Goal: Task Accomplishment & Management: Complete application form

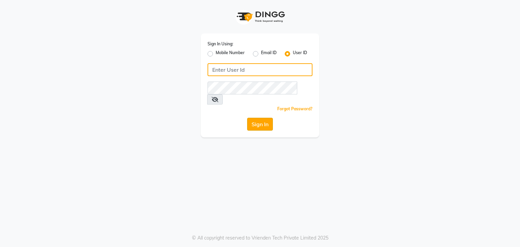
type input "[PERSON_NAME]"
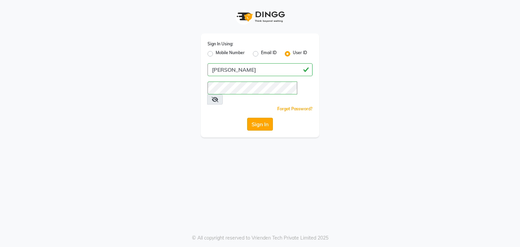
click at [261, 118] on button "Sign In" at bounding box center [260, 124] width 26 height 13
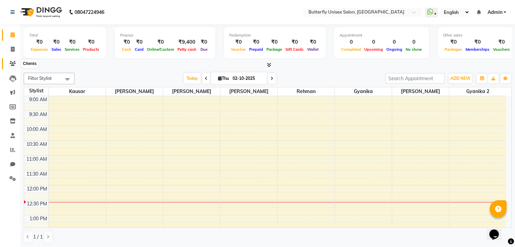
click at [12, 64] on icon at bounding box center [12, 63] width 6 height 5
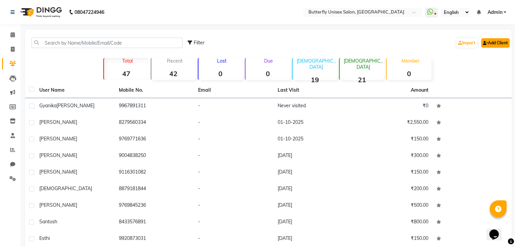
click at [495, 41] on link "Add Client" at bounding box center [495, 42] width 28 height 9
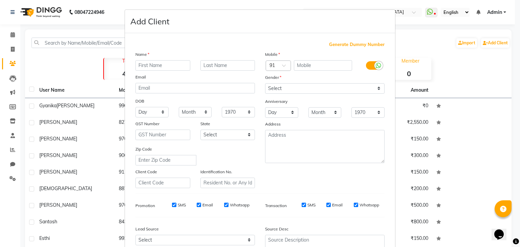
click at [451, 64] on ngb-modal-window "Add Client Generate Dummy Number Name Email DOB Day 01 02 03 04 05 06 07 08 09 …" at bounding box center [260, 123] width 520 height 247
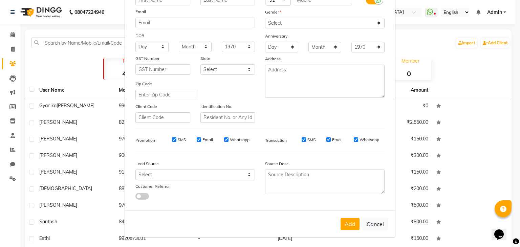
scroll to position [69, 0]
click at [379, 224] on button "Cancel" at bounding box center [375, 224] width 26 height 13
select select
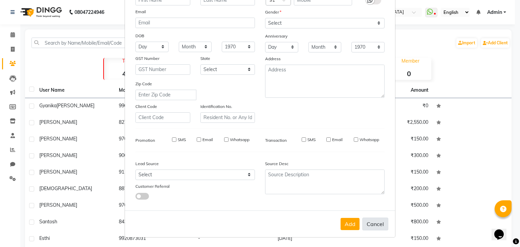
select select
checkbox input "false"
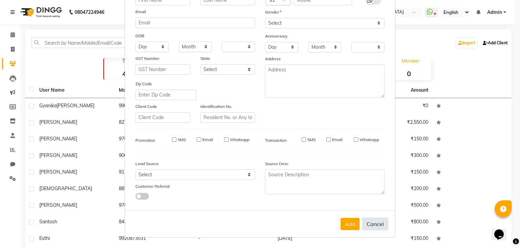
checkbox input "false"
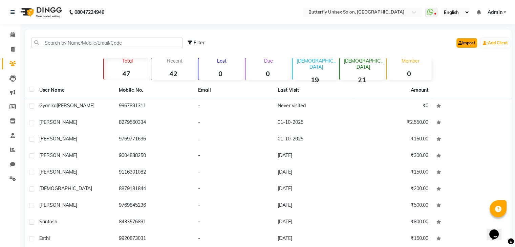
click at [468, 44] on link "Import" at bounding box center [466, 42] width 21 height 9
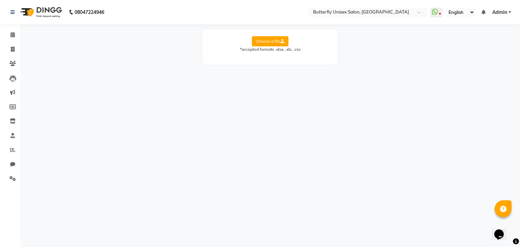
click at [268, 41] on label "Choose a file" at bounding box center [270, 41] width 37 height 10
click at [0, 0] on input "Choose a file" at bounding box center [0, 0] width 0 height 0
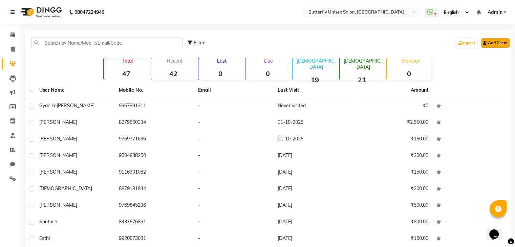
click at [495, 40] on link "Add Client" at bounding box center [495, 42] width 28 height 9
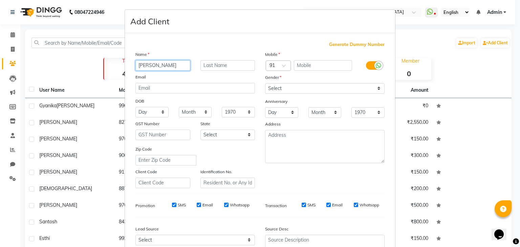
type input "[PERSON_NAME]"
click at [248, 68] on input "text" at bounding box center [227, 65] width 55 height 10
type input "joshi"
click at [299, 64] on input "text" at bounding box center [323, 65] width 59 height 10
type input "9022050044"
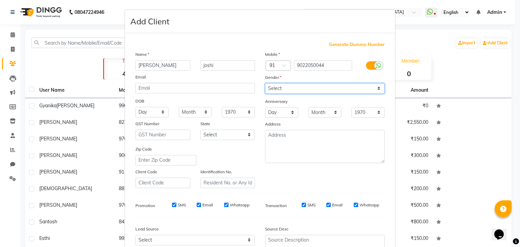
click at [379, 91] on select "Select [DEMOGRAPHIC_DATA] [DEMOGRAPHIC_DATA] Other Prefer Not To Say" at bounding box center [324, 88] width 119 height 10
select select "[DEMOGRAPHIC_DATA]"
click at [265, 84] on select "Select [DEMOGRAPHIC_DATA] [DEMOGRAPHIC_DATA] Other Prefer Not To Say" at bounding box center [324, 88] width 119 height 10
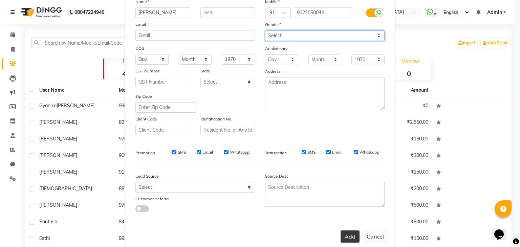
scroll to position [69, 0]
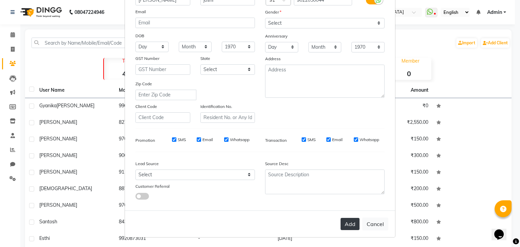
click at [349, 226] on button "Add" at bounding box center [349, 224] width 19 height 12
select select
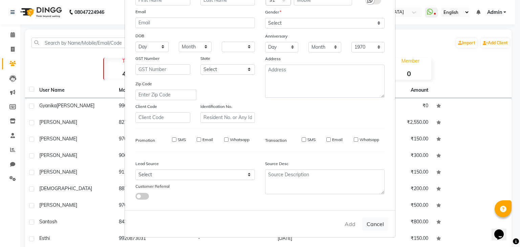
select select
checkbox input "false"
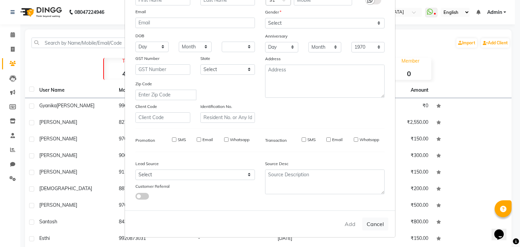
checkbox input "false"
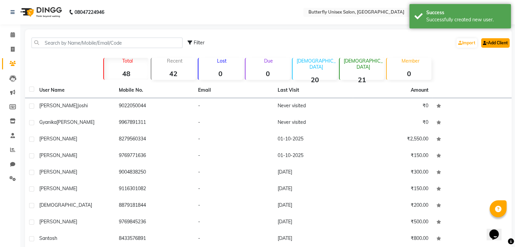
click at [501, 43] on link "Add Client" at bounding box center [495, 42] width 28 height 9
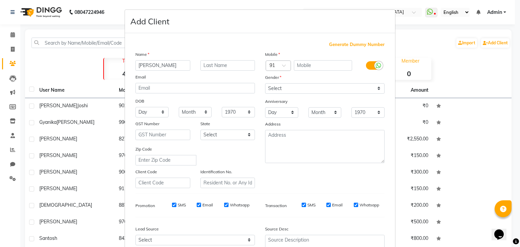
type input "[PERSON_NAME]"
click at [303, 67] on input "text" at bounding box center [323, 65] width 59 height 10
type input "8976278856"
click at [315, 94] on div "Mobile Country Code × 91 8976278856 Gender Select [DEMOGRAPHIC_DATA] [DEMOGRAPH…" at bounding box center [325, 119] width 130 height 137
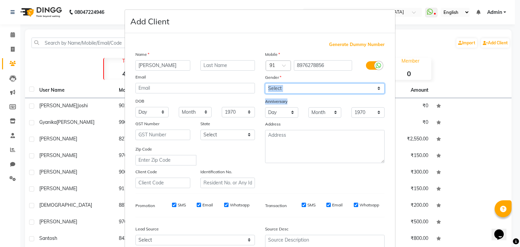
click at [329, 88] on select "Select [DEMOGRAPHIC_DATA] [DEMOGRAPHIC_DATA] Other Prefer Not To Say" at bounding box center [324, 88] width 119 height 10
select select "[DEMOGRAPHIC_DATA]"
click at [265, 84] on select "Select [DEMOGRAPHIC_DATA] [DEMOGRAPHIC_DATA] Other Prefer Not To Say" at bounding box center [324, 88] width 119 height 10
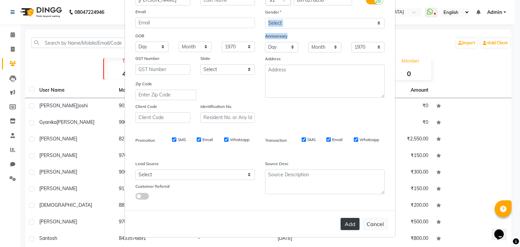
click at [347, 226] on button "Add" at bounding box center [349, 224] width 19 height 12
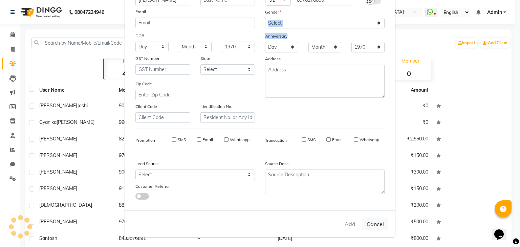
select select
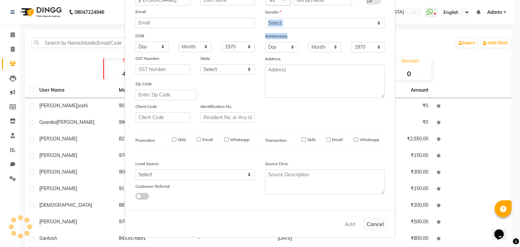
select select
checkbox input "false"
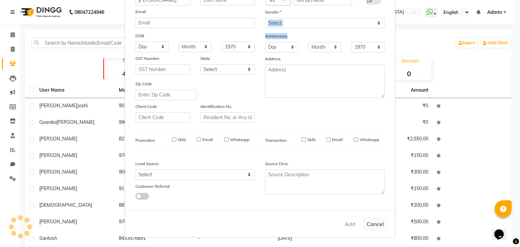
checkbox input "false"
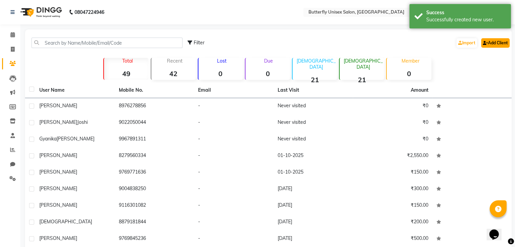
click at [500, 43] on link "Add Client" at bounding box center [495, 42] width 28 height 9
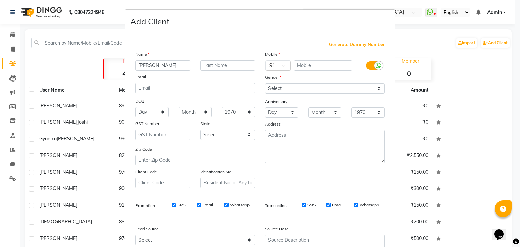
type input "[PERSON_NAME]"
click at [340, 68] on input "text" at bounding box center [323, 65] width 59 height 10
type input "7774862335"
click at [341, 90] on select "Select [DEMOGRAPHIC_DATA] [DEMOGRAPHIC_DATA] Other Prefer Not To Say" at bounding box center [324, 88] width 119 height 10
select select "[DEMOGRAPHIC_DATA]"
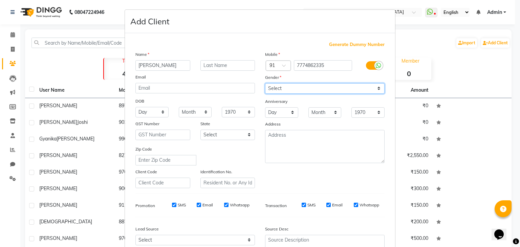
click at [265, 84] on select "Select [DEMOGRAPHIC_DATA] [DEMOGRAPHIC_DATA] Other Prefer Not To Say" at bounding box center [324, 88] width 119 height 10
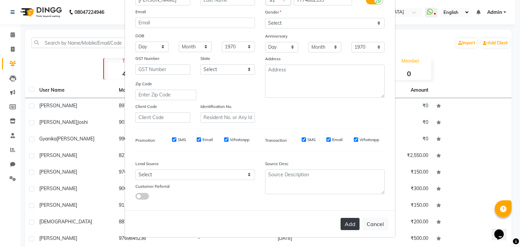
click at [349, 220] on button "Add" at bounding box center [349, 224] width 19 height 12
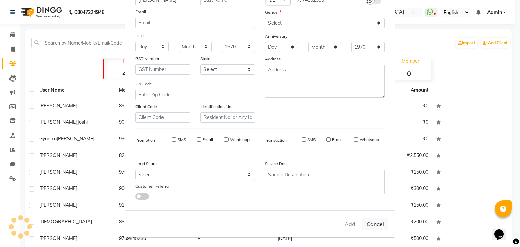
select select
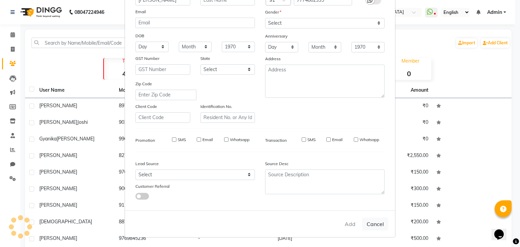
select select
checkbox input "false"
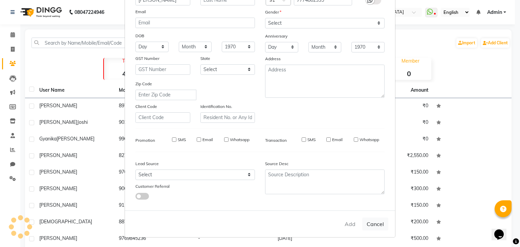
checkbox input "false"
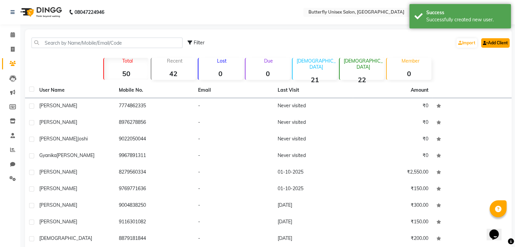
click at [493, 44] on link "Add Client" at bounding box center [495, 42] width 28 height 9
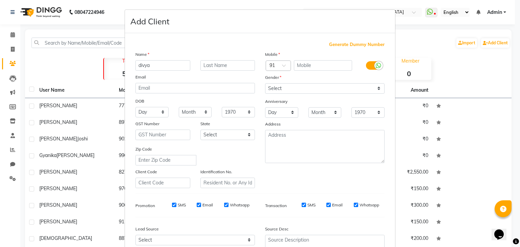
type input "divya"
click at [312, 63] on input "text" at bounding box center [323, 65] width 59 height 10
type input "7972270477"
click at [332, 89] on select "Select [DEMOGRAPHIC_DATA] [DEMOGRAPHIC_DATA] Other Prefer Not To Say" at bounding box center [324, 88] width 119 height 10
select select "[DEMOGRAPHIC_DATA]"
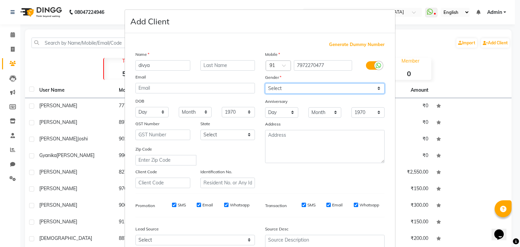
click at [265, 84] on select "Select [DEMOGRAPHIC_DATA] [DEMOGRAPHIC_DATA] Other Prefer Not To Say" at bounding box center [324, 88] width 119 height 10
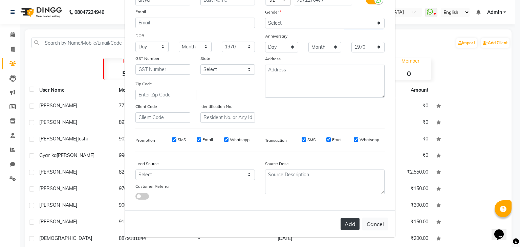
click at [347, 226] on button "Add" at bounding box center [349, 224] width 19 height 12
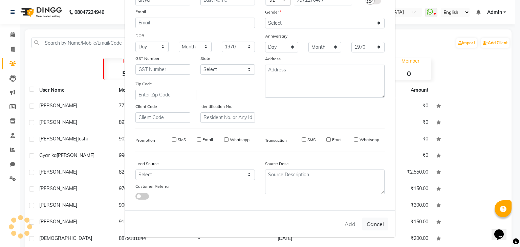
select select
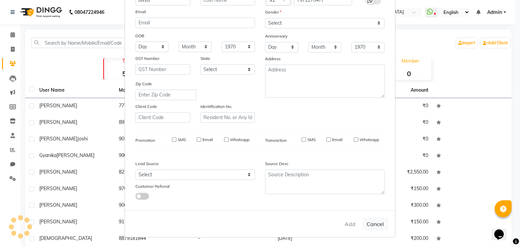
select select
checkbox input "false"
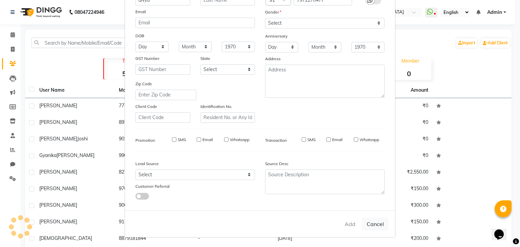
checkbox input "false"
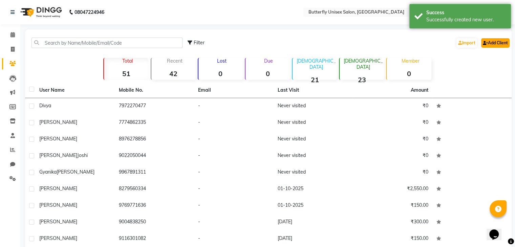
click at [498, 41] on link "Add Client" at bounding box center [495, 42] width 28 height 9
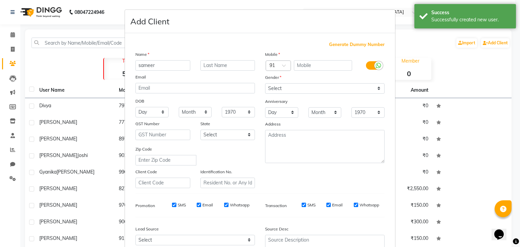
type input "sameer"
click at [319, 68] on input "text" at bounding box center [323, 65] width 59 height 10
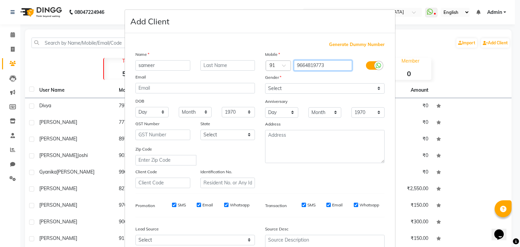
type input "9664819773"
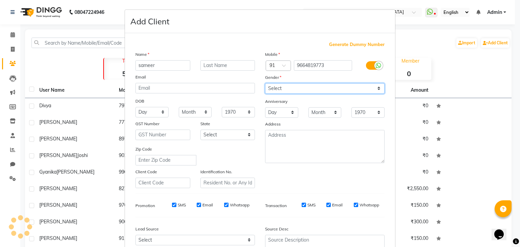
click at [361, 92] on select "Select [DEMOGRAPHIC_DATA] [DEMOGRAPHIC_DATA] Other Prefer Not To Say" at bounding box center [324, 88] width 119 height 10
select select "[DEMOGRAPHIC_DATA]"
click at [265, 84] on select "Select [DEMOGRAPHIC_DATA] [DEMOGRAPHIC_DATA] Other Prefer Not To Say" at bounding box center [324, 88] width 119 height 10
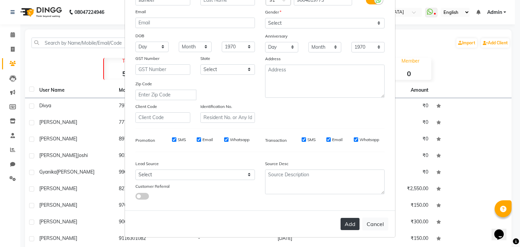
click at [343, 224] on button "Add" at bounding box center [349, 224] width 19 height 12
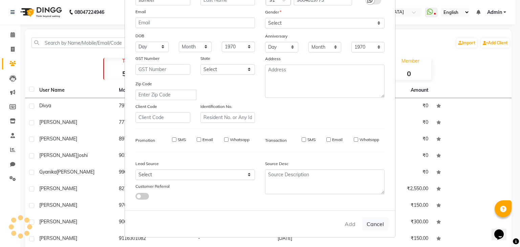
select select
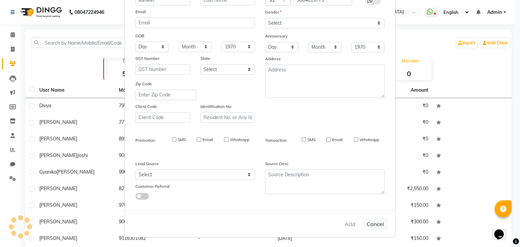
select select
checkbox input "false"
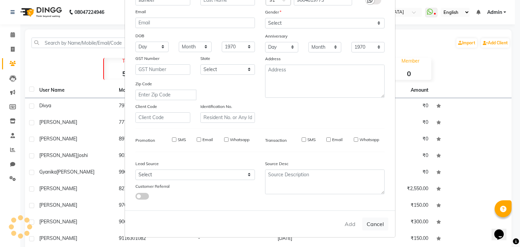
checkbox input "false"
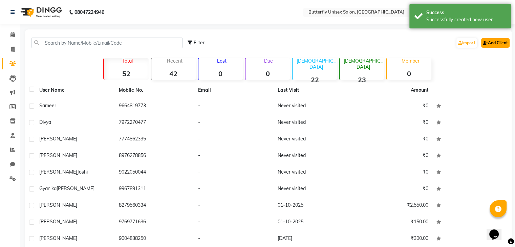
click at [504, 45] on link "Add Client" at bounding box center [495, 42] width 28 height 9
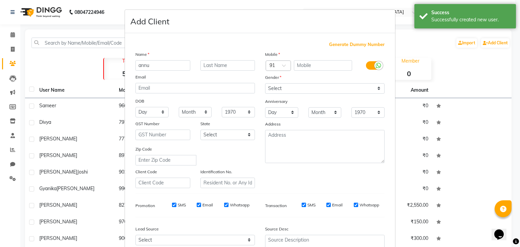
type input "annu"
click at [313, 67] on input "text" at bounding box center [323, 65] width 59 height 10
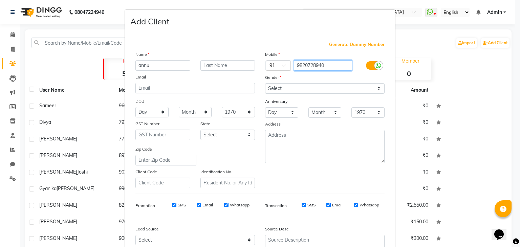
type input "9820728940"
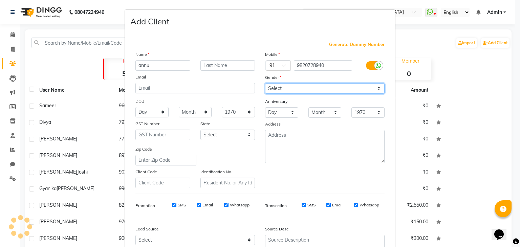
click at [322, 90] on div "Mobile Country Code × 91 9820728940 Gender Select [DEMOGRAPHIC_DATA] [DEMOGRAPH…" at bounding box center [325, 119] width 130 height 137
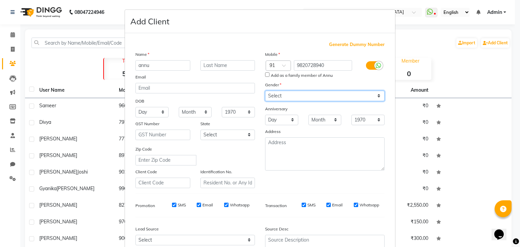
select select "[DEMOGRAPHIC_DATA]"
click at [265, 91] on select "Select [DEMOGRAPHIC_DATA] [DEMOGRAPHIC_DATA] Other Prefer Not To Say" at bounding box center [324, 96] width 119 height 10
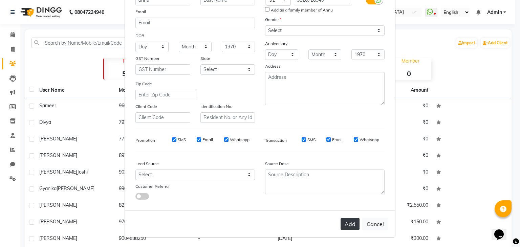
click at [346, 225] on button "Add" at bounding box center [349, 224] width 19 height 12
click at [353, 225] on button "Add" at bounding box center [349, 224] width 19 height 12
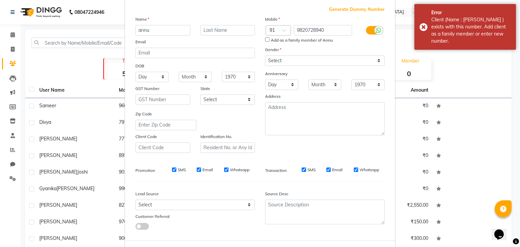
scroll to position [0, 0]
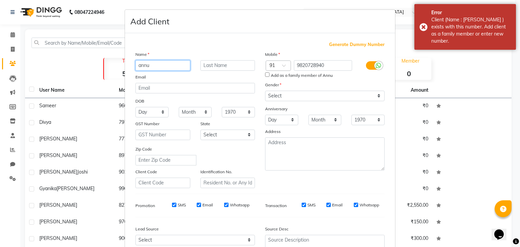
click at [168, 65] on input "annu" at bounding box center [162, 65] width 55 height 10
type input "a"
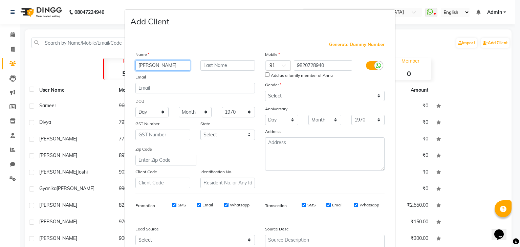
type input "[PERSON_NAME]"
click at [340, 65] on input "9820728940" at bounding box center [323, 65] width 59 height 10
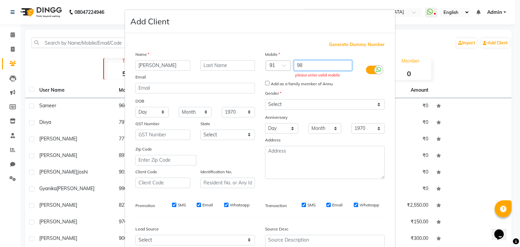
type input "9"
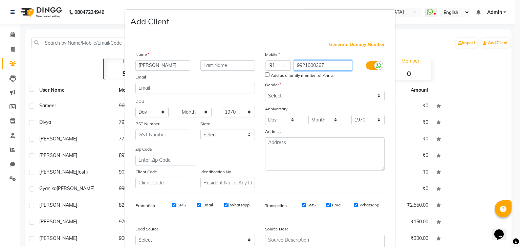
type input "9921000367"
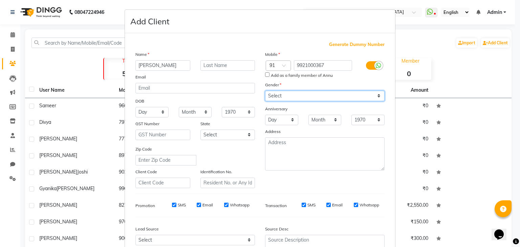
click at [355, 98] on div "Mobile Country Code × 91 9921000367 Add as a family member of Annu Gender Selec…" at bounding box center [325, 119] width 130 height 137
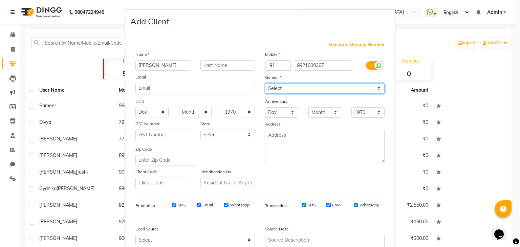
select select "[DEMOGRAPHIC_DATA]"
click at [265, 84] on select "Select [DEMOGRAPHIC_DATA] [DEMOGRAPHIC_DATA] Other Prefer Not To Say" at bounding box center [324, 88] width 119 height 10
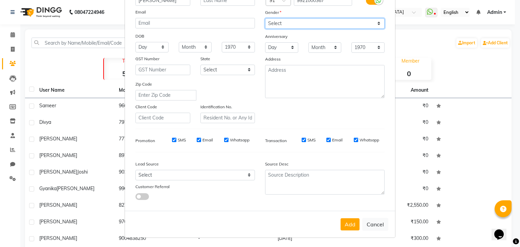
scroll to position [69, 0]
click at [345, 226] on button "Add" at bounding box center [349, 224] width 19 height 12
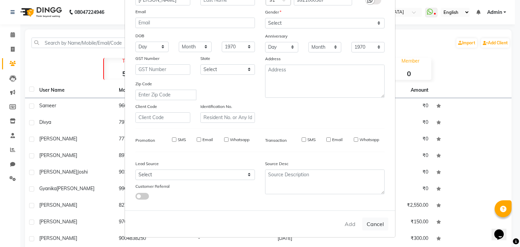
select select
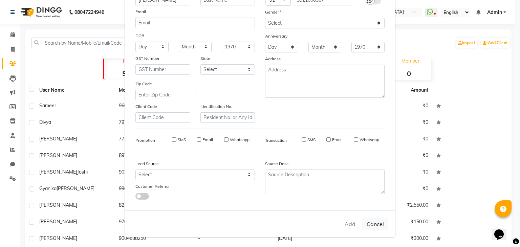
select select
checkbox input "false"
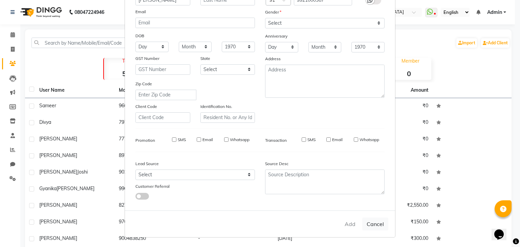
checkbox input "false"
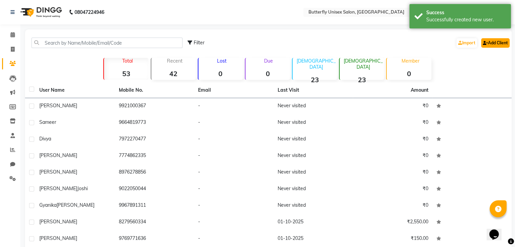
click at [496, 43] on link "Add Client" at bounding box center [495, 42] width 28 height 9
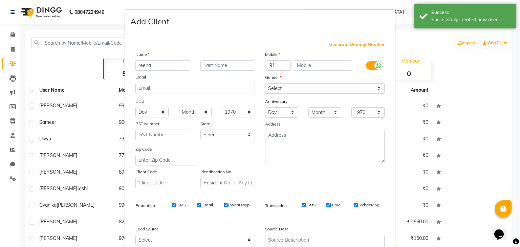
type input "reena"
click at [310, 70] on input "text" at bounding box center [323, 65] width 59 height 10
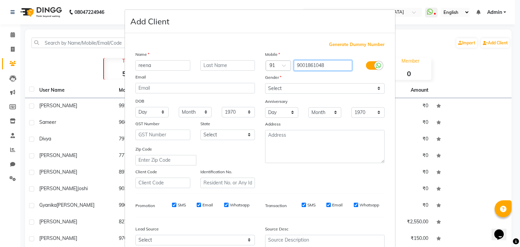
type input "9001861048"
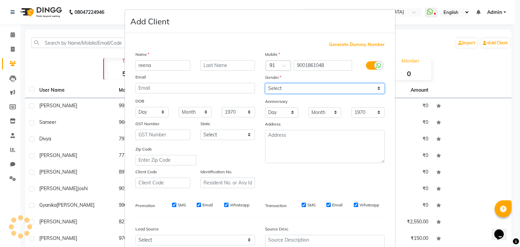
click at [357, 85] on select "Select [DEMOGRAPHIC_DATA] [DEMOGRAPHIC_DATA] Other Prefer Not To Say" at bounding box center [324, 88] width 119 height 10
select select "[DEMOGRAPHIC_DATA]"
click at [265, 84] on select "Select [DEMOGRAPHIC_DATA] [DEMOGRAPHIC_DATA] Other Prefer Not To Say" at bounding box center [324, 88] width 119 height 10
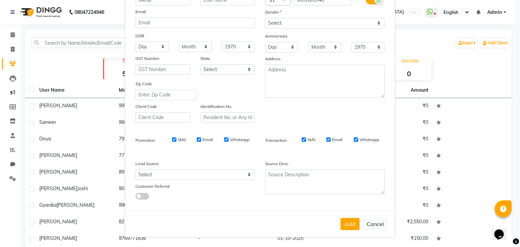
click at [345, 214] on div "Add Cancel" at bounding box center [260, 223] width 270 height 27
click at [346, 221] on button "Add" at bounding box center [349, 224] width 19 height 12
select select
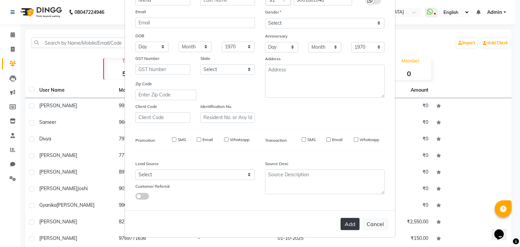
select select
checkbox input "false"
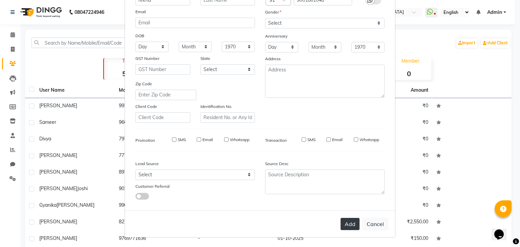
checkbox input "false"
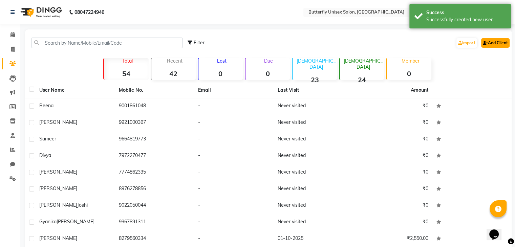
click at [500, 42] on link "Add Client" at bounding box center [495, 42] width 28 height 9
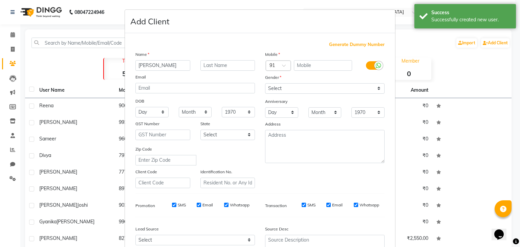
type input "[PERSON_NAME]"
click at [341, 68] on input "text" at bounding box center [323, 65] width 59 height 10
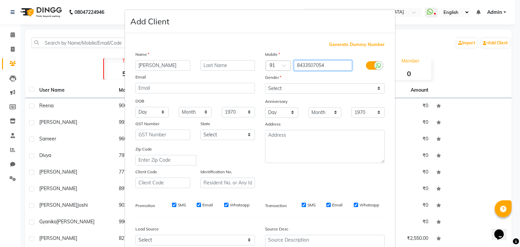
type input "8433507054"
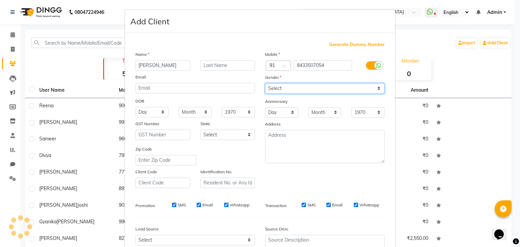
click at [333, 90] on select "Select [DEMOGRAPHIC_DATA] [DEMOGRAPHIC_DATA] Other Prefer Not To Say" at bounding box center [324, 88] width 119 height 10
select select "[DEMOGRAPHIC_DATA]"
click at [265, 84] on select "Select [DEMOGRAPHIC_DATA] [DEMOGRAPHIC_DATA] Other Prefer Not To Say" at bounding box center [324, 88] width 119 height 10
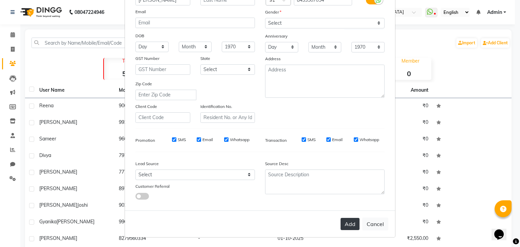
click at [349, 224] on button "Add" at bounding box center [349, 224] width 19 height 12
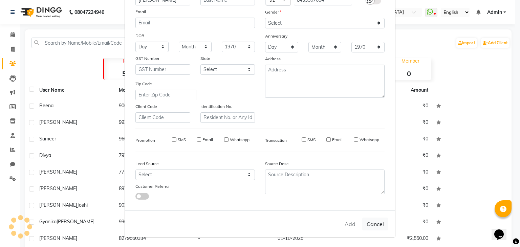
select select
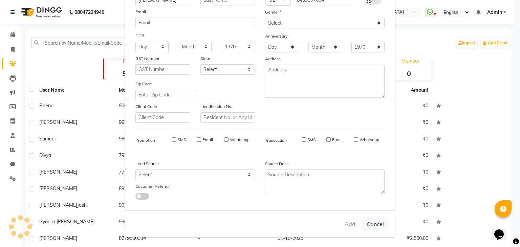
select select
checkbox input "false"
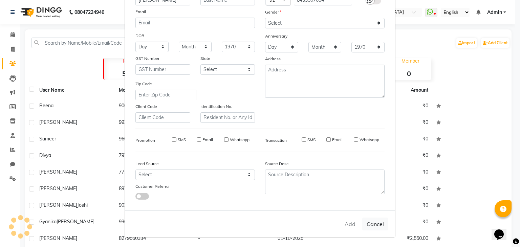
checkbox input "false"
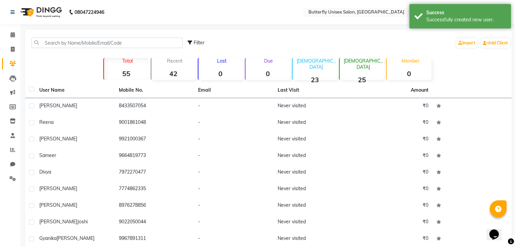
click at [502, 35] on div "Filter Import Add Client" at bounding box center [348, 42] width 322 height 21
click at [499, 43] on link "Add Client" at bounding box center [495, 42] width 28 height 9
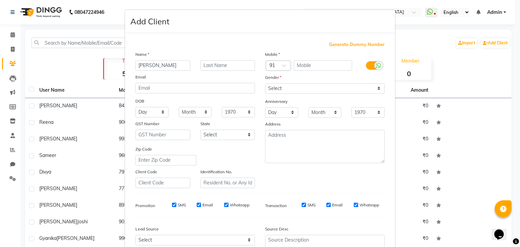
type input "[PERSON_NAME]"
click at [308, 68] on input "text" at bounding box center [323, 65] width 59 height 10
type input "9987103331"
click at [315, 87] on select "Select [DEMOGRAPHIC_DATA] [DEMOGRAPHIC_DATA] Other Prefer Not To Say" at bounding box center [324, 88] width 119 height 10
select select "[DEMOGRAPHIC_DATA]"
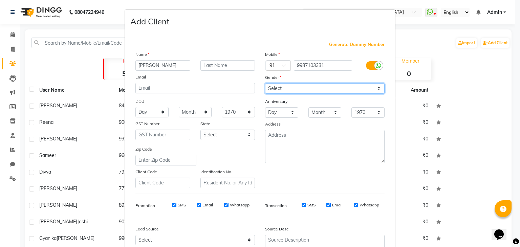
click at [265, 84] on select "Select [DEMOGRAPHIC_DATA] [DEMOGRAPHIC_DATA] Other Prefer Not To Say" at bounding box center [324, 88] width 119 height 10
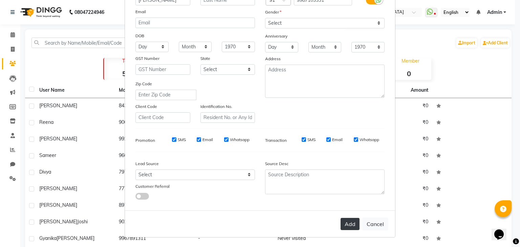
click at [353, 222] on button "Add" at bounding box center [349, 224] width 19 height 12
select select
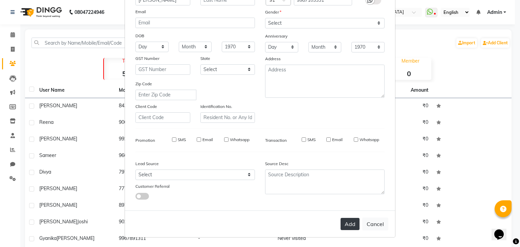
select select
checkbox input "false"
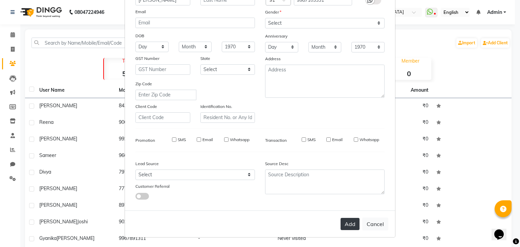
checkbox input "false"
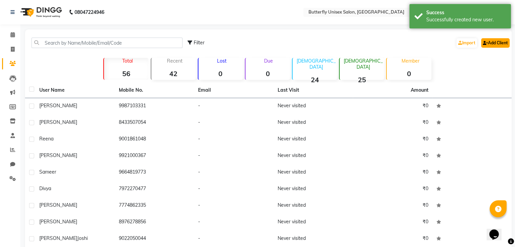
click at [494, 45] on link "Add Client" at bounding box center [495, 42] width 28 height 9
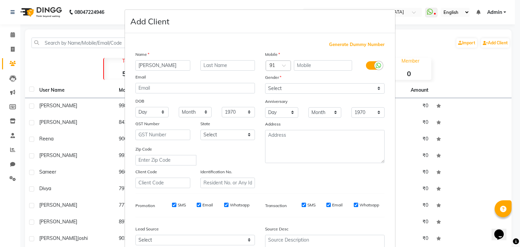
type input "[PERSON_NAME]"
click at [312, 66] on input "text" at bounding box center [323, 65] width 59 height 10
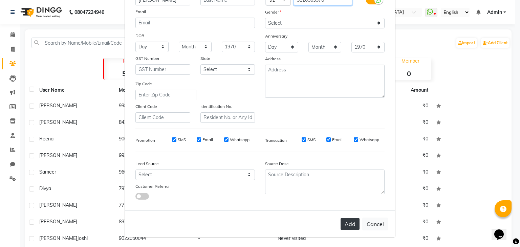
type input "9820563976"
click at [348, 225] on button "Add" at bounding box center [349, 224] width 19 height 12
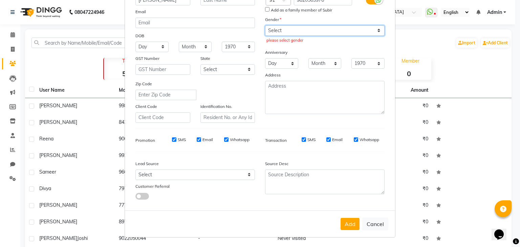
click at [376, 28] on select "Select [DEMOGRAPHIC_DATA] [DEMOGRAPHIC_DATA] Other Prefer Not To Say" at bounding box center [324, 30] width 119 height 10
select select "[DEMOGRAPHIC_DATA]"
click at [265, 25] on select "Select [DEMOGRAPHIC_DATA] [DEMOGRAPHIC_DATA] Other Prefer Not To Say" at bounding box center [324, 30] width 119 height 10
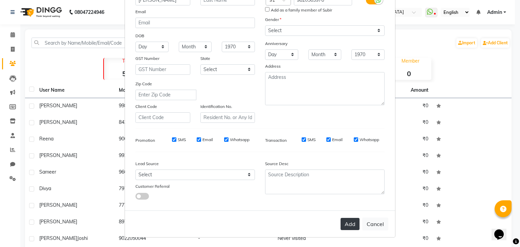
click at [345, 224] on button "Add" at bounding box center [349, 224] width 19 height 12
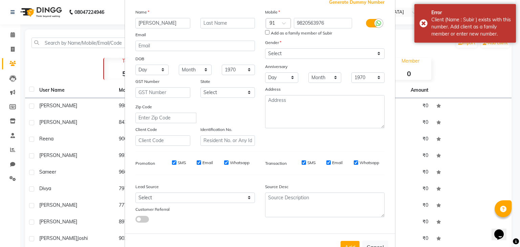
scroll to position [0, 0]
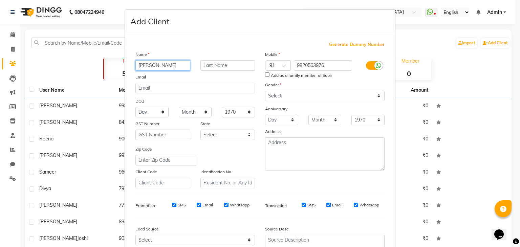
click at [186, 63] on input "[PERSON_NAME]" at bounding box center [162, 65] width 55 height 10
type input "s"
type input "[PERSON_NAME]"
click at [343, 65] on input "9820563976" at bounding box center [323, 65] width 59 height 10
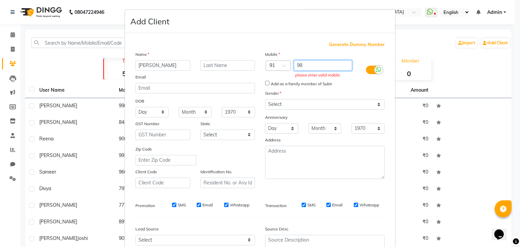
type input "9"
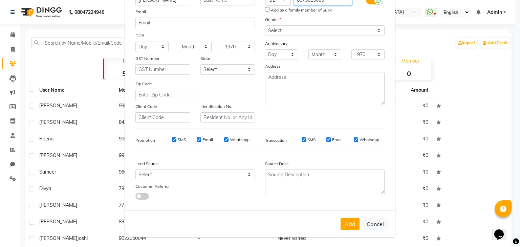
scroll to position [69, 0]
type input "8879615065"
click at [353, 224] on button "Add" at bounding box center [349, 224] width 19 height 12
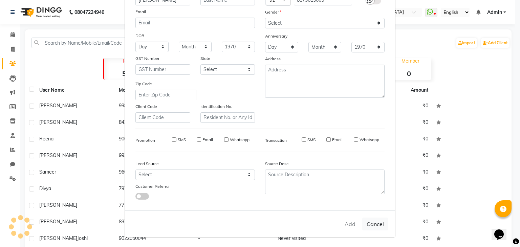
select select
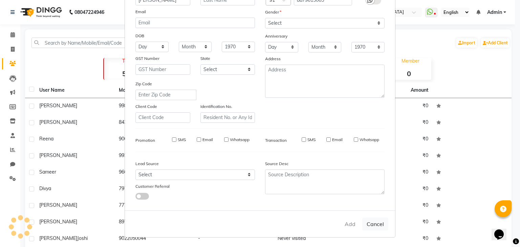
select select
checkbox input "false"
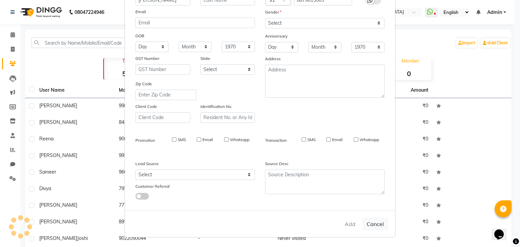
checkbox input "false"
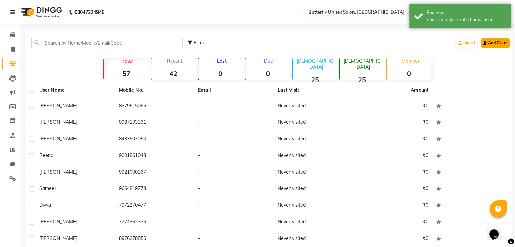
click at [497, 46] on link "Add Client" at bounding box center [495, 42] width 28 height 9
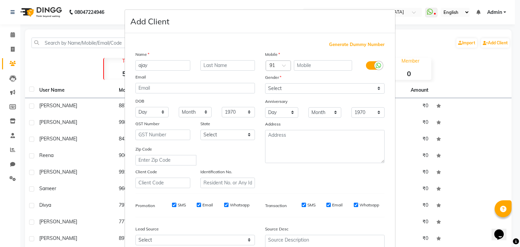
type input "ajay"
click at [305, 64] on input "text" at bounding box center [323, 65] width 59 height 10
type input "9324064144"
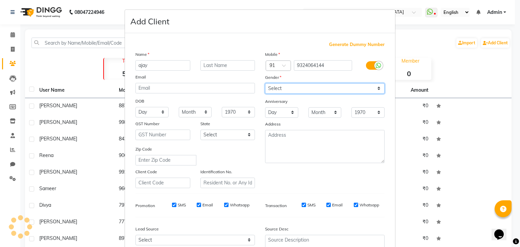
click at [318, 91] on select "Select [DEMOGRAPHIC_DATA] [DEMOGRAPHIC_DATA] Other Prefer Not To Say" at bounding box center [324, 88] width 119 height 10
select select "[DEMOGRAPHIC_DATA]"
click at [265, 84] on select "Select [DEMOGRAPHIC_DATA] [DEMOGRAPHIC_DATA] Other Prefer Not To Say" at bounding box center [324, 88] width 119 height 10
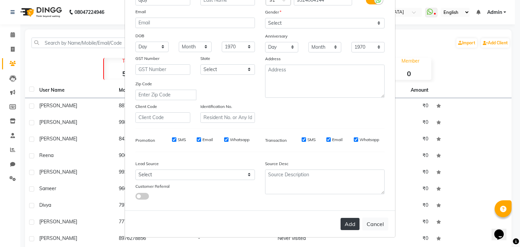
click at [351, 224] on button "Add" at bounding box center [349, 224] width 19 height 12
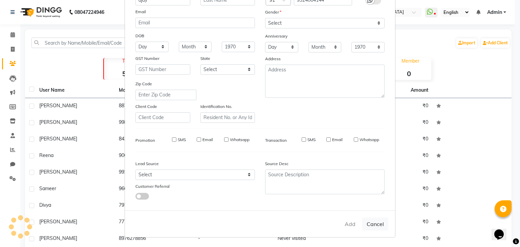
select select
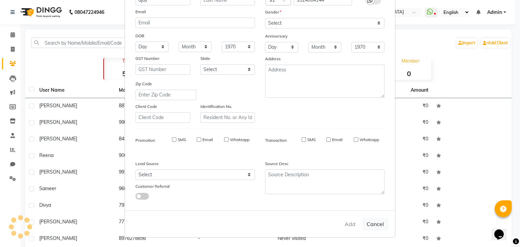
select select
checkbox input "false"
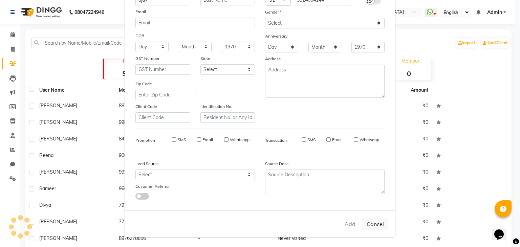
checkbox input "false"
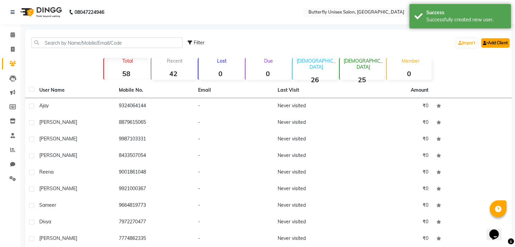
click at [499, 43] on link "Add Client" at bounding box center [495, 42] width 28 height 9
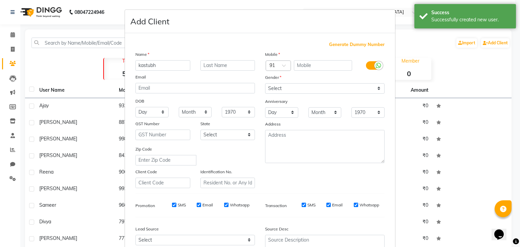
type input "kastubh"
click at [330, 63] on input "text" at bounding box center [323, 65] width 59 height 10
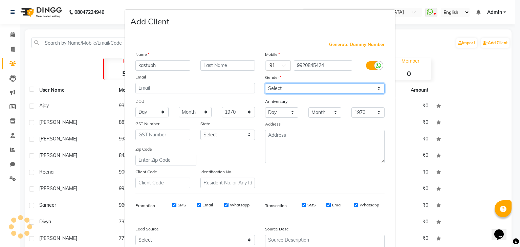
click at [302, 88] on select "Select [DEMOGRAPHIC_DATA] [DEMOGRAPHIC_DATA] Other Prefer Not To Say" at bounding box center [324, 88] width 119 height 10
click at [265, 84] on select "Select [DEMOGRAPHIC_DATA] [DEMOGRAPHIC_DATA] Other Prefer Not To Say" at bounding box center [324, 88] width 119 height 10
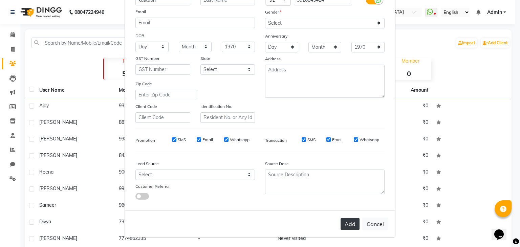
click at [347, 223] on button "Add" at bounding box center [349, 224] width 19 height 12
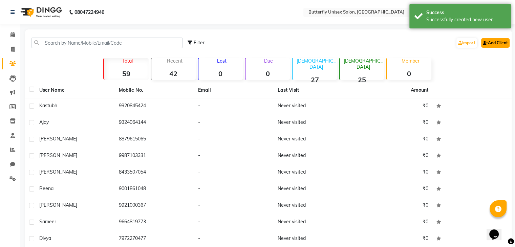
click at [495, 44] on link "Add Client" at bounding box center [495, 42] width 28 height 9
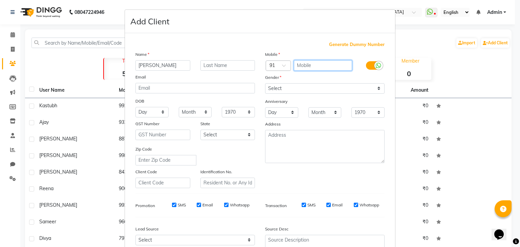
click at [319, 66] on input "text" at bounding box center [323, 65] width 59 height 10
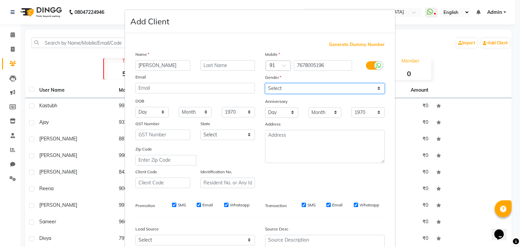
click at [319, 93] on select "Select [DEMOGRAPHIC_DATA] [DEMOGRAPHIC_DATA] Other Prefer Not To Say" at bounding box center [324, 88] width 119 height 10
click at [265, 84] on select "Select [DEMOGRAPHIC_DATA] [DEMOGRAPHIC_DATA] Other Prefer Not To Say" at bounding box center [324, 88] width 119 height 10
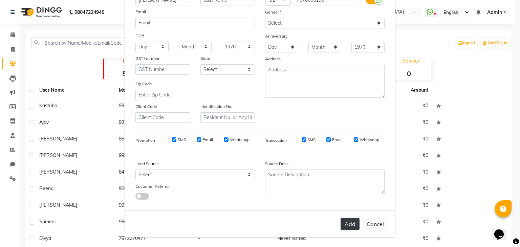
click at [349, 219] on button "Add" at bounding box center [349, 224] width 19 height 12
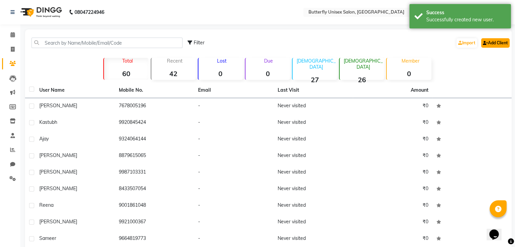
click at [504, 41] on link "Add Client" at bounding box center [495, 42] width 28 height 9
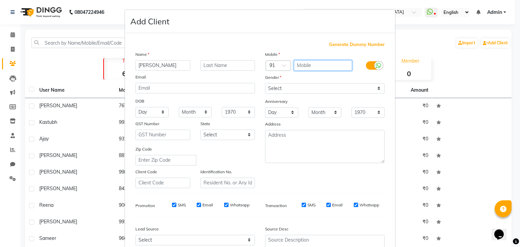
click at [298, 65] on input "text" at bounding box center [323, 65] width 59 height 10
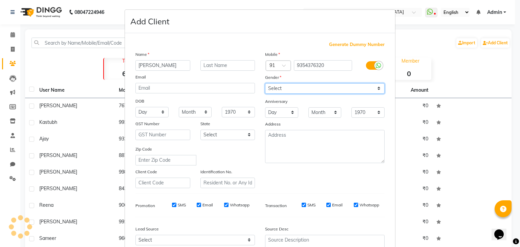
click at [314, 88] on select "Select [DEMOGRAPHIC_DATA] [DEMOGRAPHIC_DATA] Other Prefer Not To Say" at bounding box center [324, 88] width 119 height 10
click at [265, 84] on select "Select [DEMOGRAPHIC_DATA] [DEMOGRAPHIC_DATA] Other Prefer Not To Say" at bounding box center [324, 88] width 119 height 10
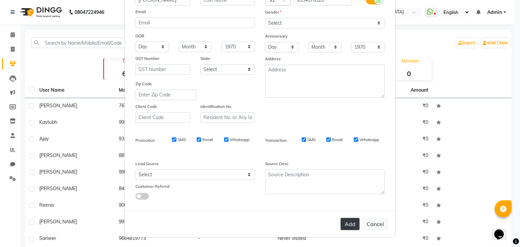
click at [346, 222] on button "Add" at bounding box center [349, 224] width 19 height 12
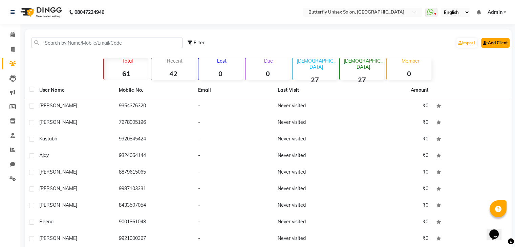
click at [490, 42] on link "Add Client" at bounding box center [495, 42] width 28 height 9
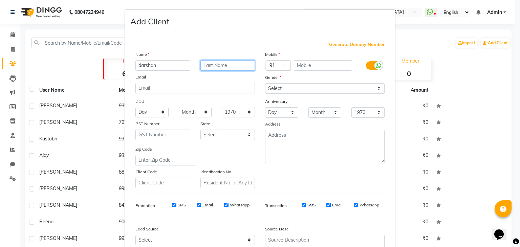
drag, startPoint x: 235, startPoint y: 65, endPoint x: 241, endPoint y: 62, distance: 6.2
click at [235, 64] on input "text" at bounding box center [227, 65] width 55 height 10
click at [297, 66] on input "text" at bounding box center [323, 65] width 59 height 10
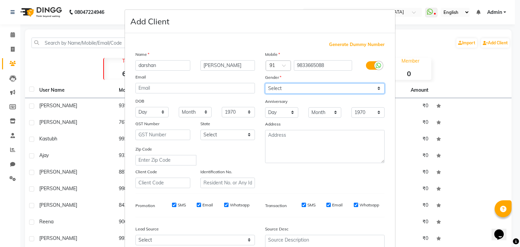
click at [307, 90] on select "Select [DEMOGRAPHIC_DATA] [DEMOGRAPHIC_DATA] Other Prefer Not To Say" at bounding box center [324, 88] width 119 height 10
click at [265, 84] on select "Select [DEMOGRAPHIC_DATA] [DEMOGRAPHIC_DATA] Other Prefer Not To Say" at bounding box center [324, 88] width 119 height 10
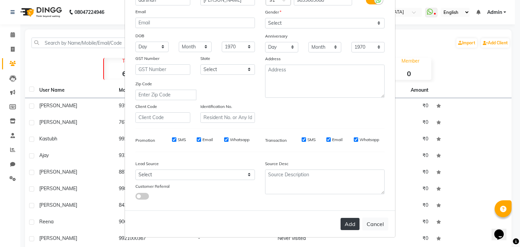
click at [346, 225] on button "Add" at bounding box center [349, 224] width 19 height 12
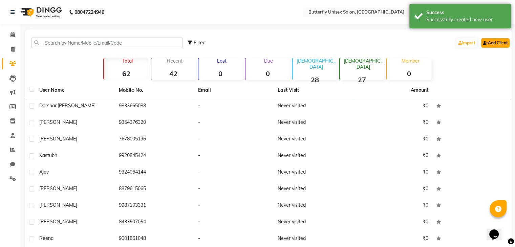
click at [491, 41] on link "Add Client" at bounding box center [495, 42] width 28 height 9
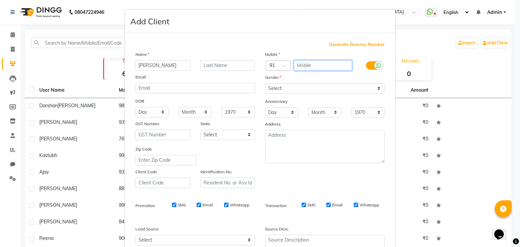
click at [337, 67] on input "text" at bounding box center [323, 65] width 59 height 10
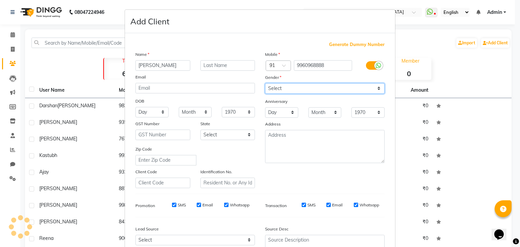
click at [343, 88] on select "Select [DEMOGRAPHIC_DATA] [DEMOGRAPHIC_DATA] Other Prefer Not To Say" at bounding box center [324, 88] width 119 height 10
click at [265, 84] on select "Select [DEMOGRAPHIC_DATA] [DEMOGRAPHIC_DATA] Other Prefer Not To Say" at bounding box center [324, 88] width 119 height 10
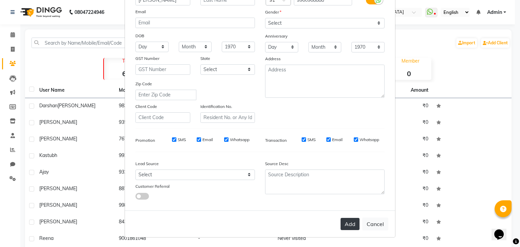
click at [345, 225] on button "Add" at bounding box center [349, 224] width 19 height 12
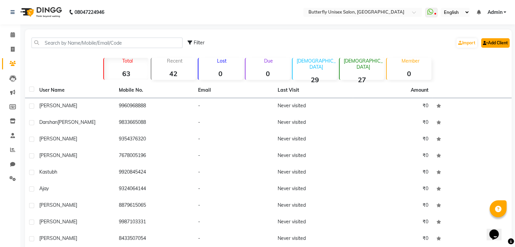
click at [495, 42] on link "Add Client" at bounding box center [495, 42] width 28 height 9
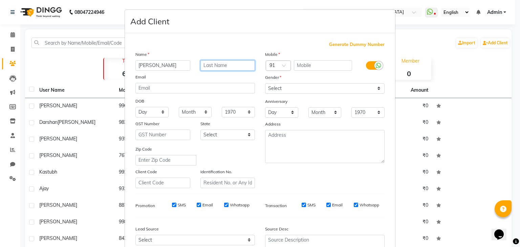
click at [223, 68] on input "text" at bounding box center [227, 65] width 55 height 10
click at [300, 70] on input "text" at bounding box center [323, 65] width 59 height 10
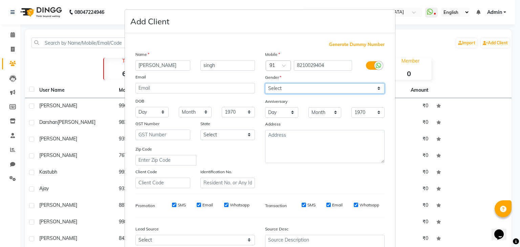
click at [310, 85] on select "Select [DEMOGRAPHIC_DATA] [DEMOGRAPHIC_DATA] Other Prefer Not To Say" at bounding box center [324, 88] width 119 height 10
click at [265, 84] on select "Select [DEMOGRAPHIC_DATA] [DEMOGRAPHIC_DATA] Other Prefer Not To Say" at bounding box center [324, 88] width 119 height 10
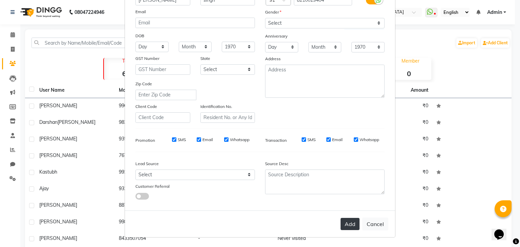
click at [344, 227] on button "Add" at bounding box center [349, 224] width 19 height 12
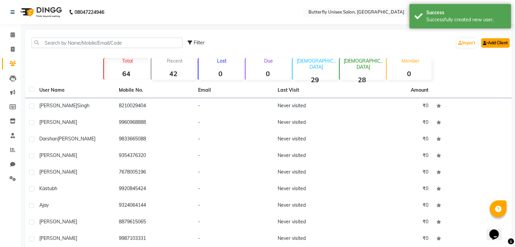
click at [489, 39] on link "Add Client" at bounding box center [495, 42] width 28 height 9
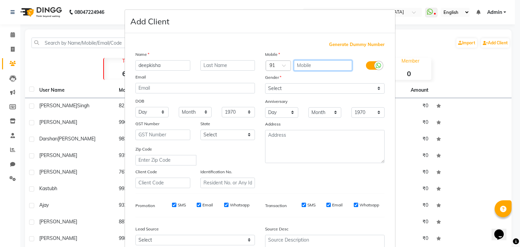
click at [331, 67] on input "text" at bounding box center [323, 65] width 59 height 10
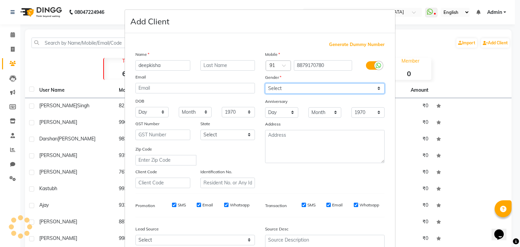
click at [307, 87] on div "Mobile Country Code × 91 8879170780 Gender Select [DEMOGRAPHIC_DATA] [DEMOGRAPH…" at bounding box center [325, 119] width 130 height 137
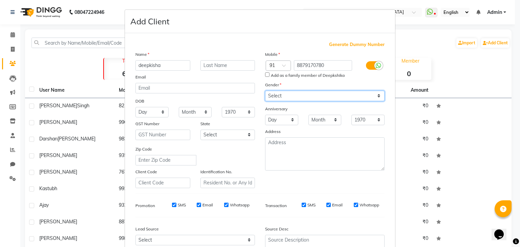
click at [265, 91] on select "Select [DEMOGRAPHIC_DATA] [DEMOGRAPHIC_DATA] Other Prefer Not To Say" at bounding box center [324, 96] width 119 height 10
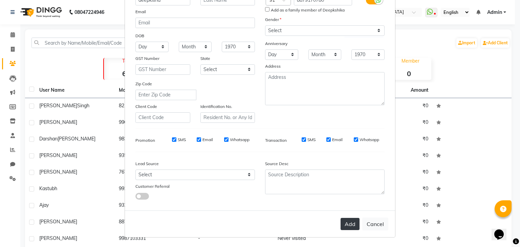
click at [348, 224] on button "Add" at bounding box center [349, 224] width 19 height 12
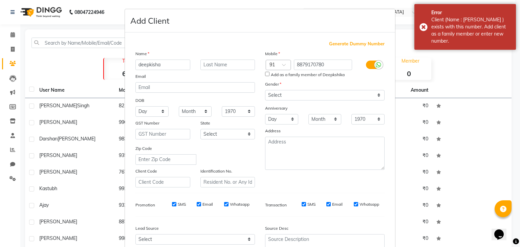
scroll to position [0, 0]
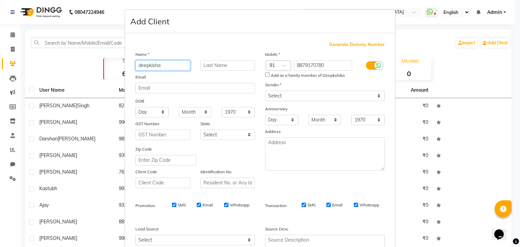
click at [164, 66] on input "deepkisha" at bounding box center [162, 65] width 55 height 10
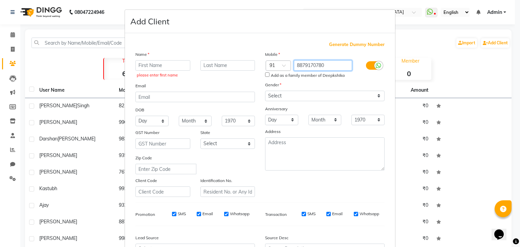
click at [322, 64] on input "8879170780" at bounding box center [323, 65] width 59 height 10
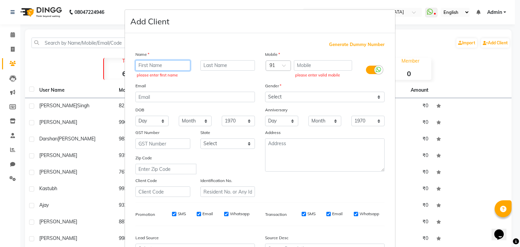
click at [143, 66] on input "text" at bounding box center [162, 65] width 55 height 10
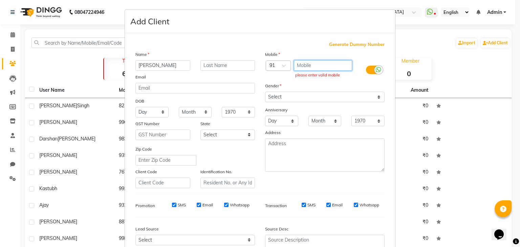
click at [307, 65] on input "text" at bounding box center [323, 65] width 59 height 10
